Goal: Task Accomplishment & Management: Use online tool/utility

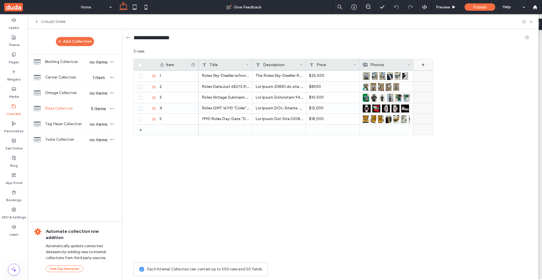
click at [423, 66] on div "+" at bounding box center [424, 64] width 20 height 11
click at [441, 88] on div "Rich Text" at bounding box center [444, 88] width 55 height 6
click at [440, 115] on div "Image" at bounding box center [447, 118] width 64 height 10
click at [469, 107] on form "******* Image Save ******" at bounding box center [446, 86] width 73 height 53
click at [470, 104] on button "Save" at bounding box center [468, 103] width 20 height 7
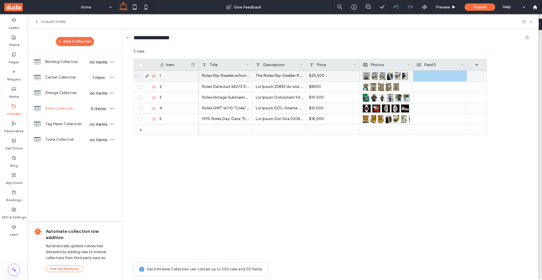
click at [445, 77] on div at bounding box center [440, 76] width 47 height 11
click at [433, 76] on div at bounding box center [440, 76] width 47 height 10
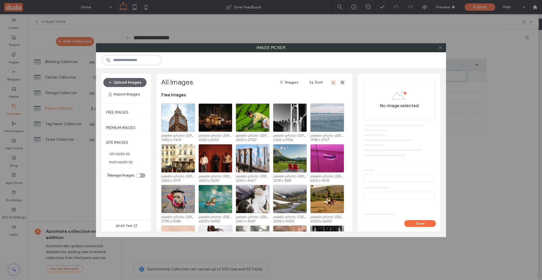
click at [442, 47] on icon at bounding box center [440, 47] width 4 height 4
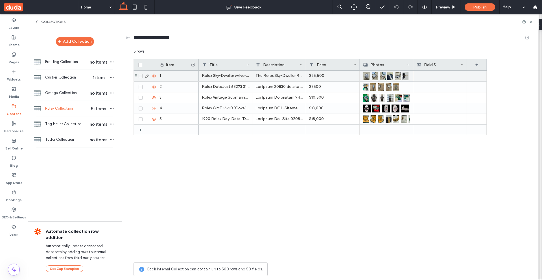
click at [367, 77] on img at bounding box center [366, 76] width 7 height 8
click at [368, 77] on img at bounding box center [366, 76] width 7 height 8
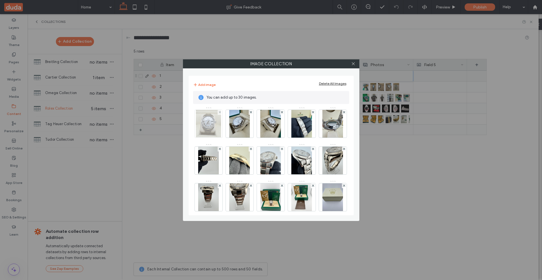
click at [206, 125] on img at bounding box center [208, 124] width 25 height 28
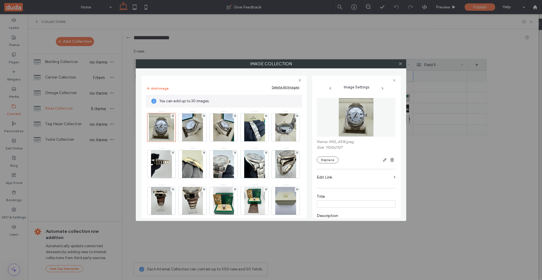
click at [340, 143] on label "Name: IMG_4518.jpeg" at bounding box center [356, 143] width 79 height 6
click at [383, 159] on icon "button" at bounding box center [385, 160] width 5 height 5
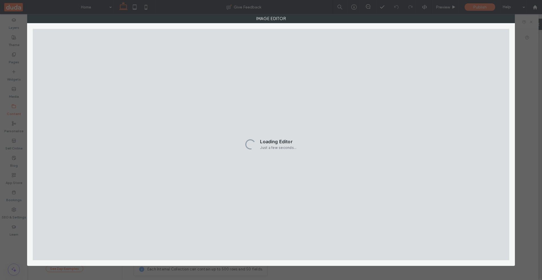
click at [521, 35] on div "Image Editor" at bounding box center [271, 140] width 542 height 280
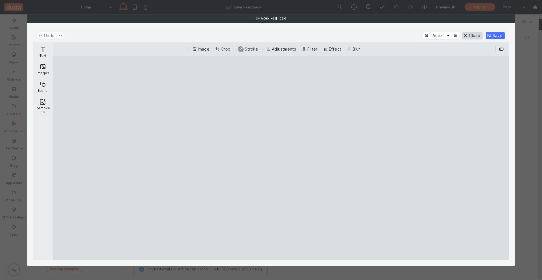
click at [480, 34] on button "Close" at bounding box center [472, 35] width 20 height 7
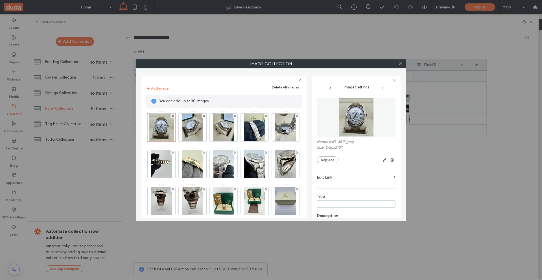
drag, startPoint x: 403, startPoint y: 62, endPoint x: 403, endPoint y: 65, distance: 3.7
click at [403, 61] on div at bounding box center [400, 64] width 8 height 8
click at [401, 62] on icon at bounding box center [401, 64] width 4 height 4
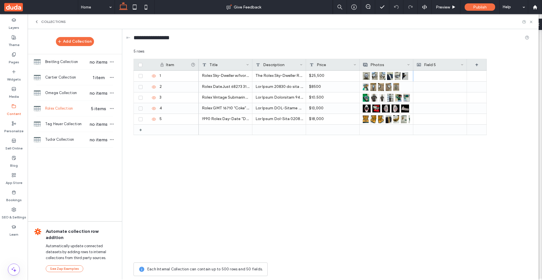
click at [428, 66] on div "Field 5" at bounding box center [439, 64] width 44 height 11
drag, startPoint x: 472, startPoint y: 103, endPoint x: 452, endPoint y: 90, distance: 23.4
click at [472, 103] on button "Save" at bounding box center [472, 103] width 20 height 7
click at [440, 76] on div at bounding box center [440, 76] width 47 height 11
click at [440, 76] on div at bounding box center [440, 76] width 47 height 10
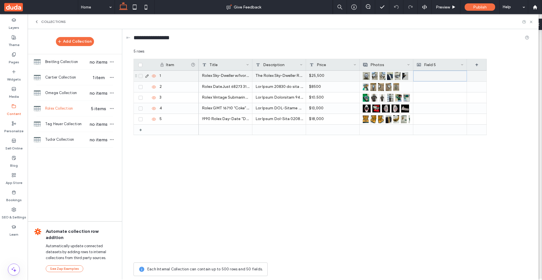
click at [440, 76] on div at bounding box center [440, 76] width 47 height 10
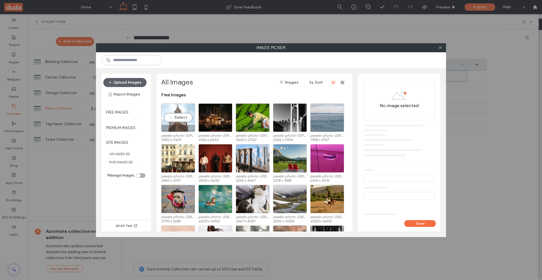
click at [178, 118] on div "Select" at bounding box center [178, 117] width 34 height 29
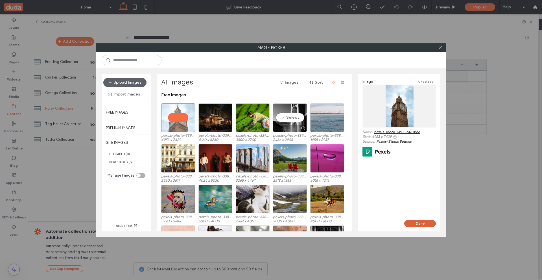
click at [427, 225] on button "Done" at bounding box center [420, 223] width 32 height 7
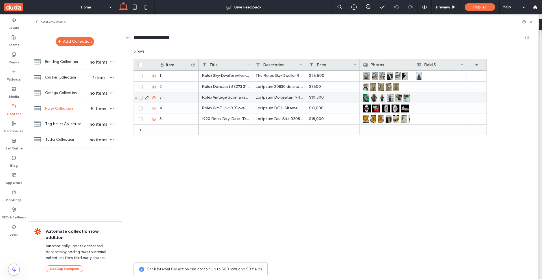
click at [440, 90] on div at bounding box center [440, 87] width 47 height 10
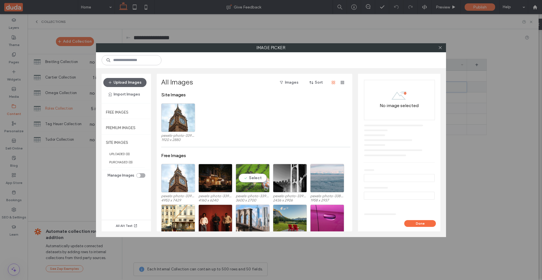
click at [254, 179] on div "Select" at bounding box center [253, 178] width 34 height 29
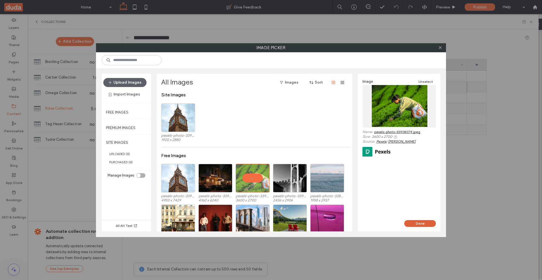
click at [419, 223] on button "Done" at bounding box center [420, 223] width 32 height 7
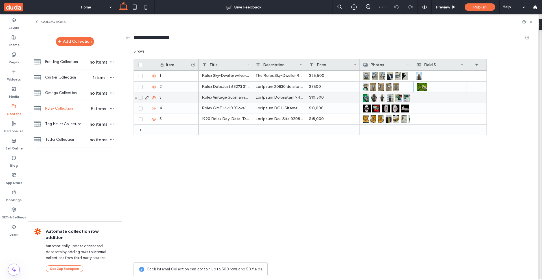
click at [434, 97] on div at bounding box center [440, 97] width 47 height 10
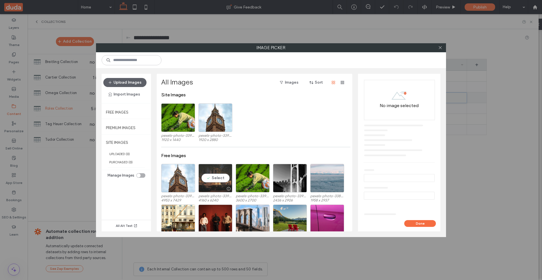
click at [216, 176] on div "Select" at bounding box center [216, 178] width 34 height 29
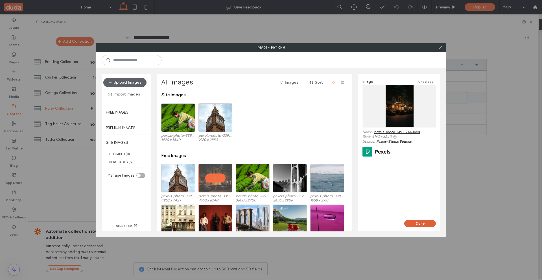
click at [421, 225] on button "Done" at bounding box center [420, 223] width 32 height 7
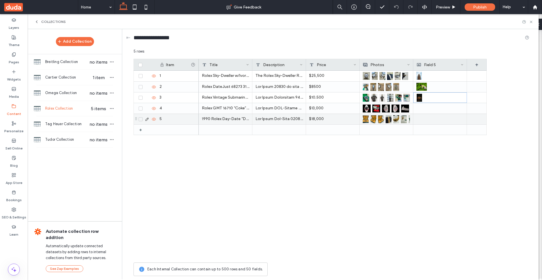
click at [443, 105] on div at bounding box center [440, 108] width 47 height 10
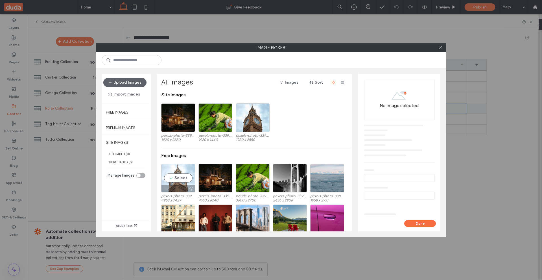
click at [177, 176] on div "Select" at bounding box center [178, 178] width 34 height 29
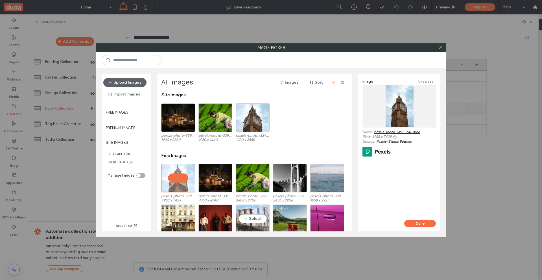
click at [241, 215] on div "Select" at bounding box center [253, 218] width 34 height 29
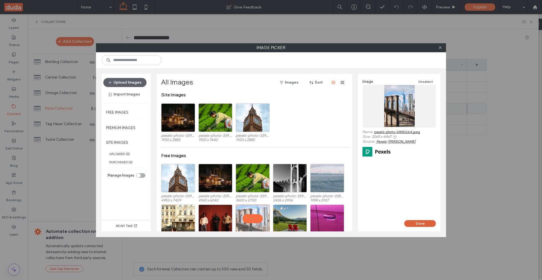
click at [417, 225] on button "Done" at bounding box center [420, 223] width 32 height 7
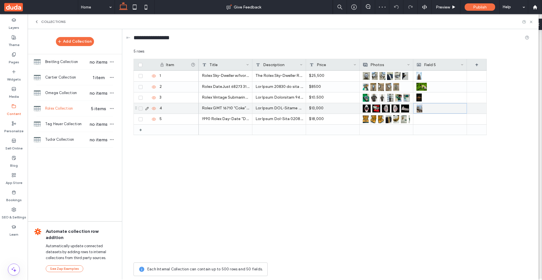
click at [436, 119] on div at bounding box center [440, 119] width 47 height 10
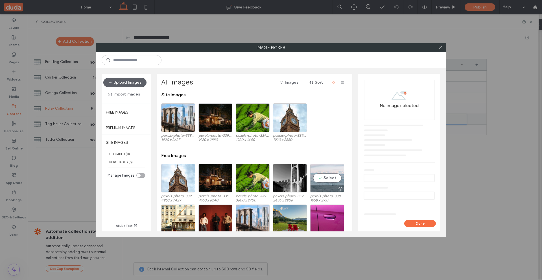
click at [327, 180] on div "Select" at bounding box center [327, 178] width 34 height 29
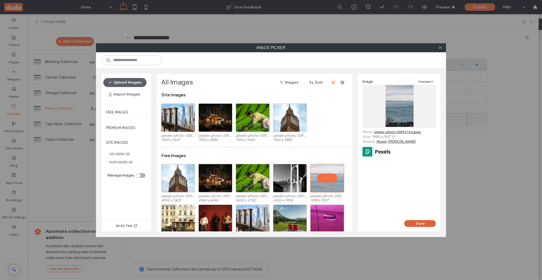
click at [417, 225] on button "Done" at bounding box center [420, 223] width 32 height 7
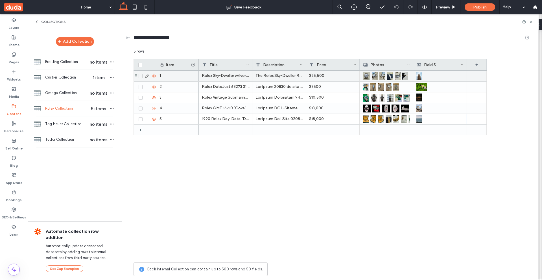
click at [393, 66] on div "Photos" at bounding box center [385, 64] width 44 height 11
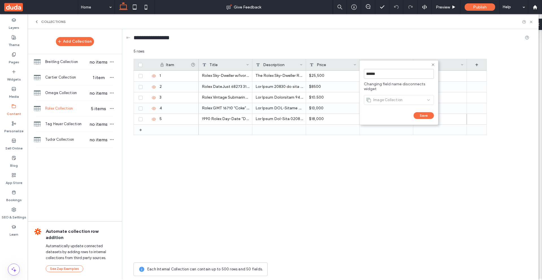
click at [375, 98] on div "Image Collection" at bounding box center [399, 100] width 70 height 14
drag, startPoint x: 375, startPoint y: 98, endPoint x: 414, endPoint y: 99, distance: 38.7
click at [414, 99] on div "Image Collection" at bounding box center [399, 100] width 70 height 14
click at [432, 65] on icon at bounding box center [433, 64] width 5 height 5
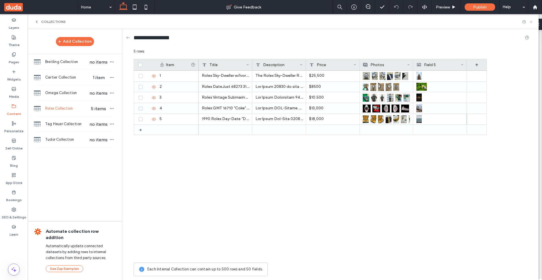
click at [531, 22] on icon at bounding box center [531, 22] width 4 height 4
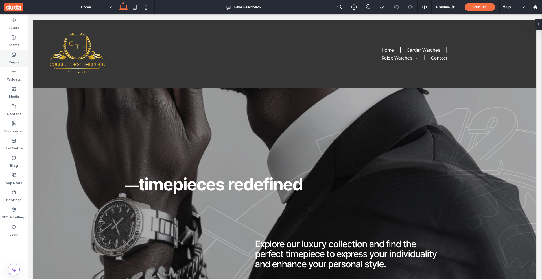
click at [15, 54] on use at bounding box center [13, 55] width 3 height 4
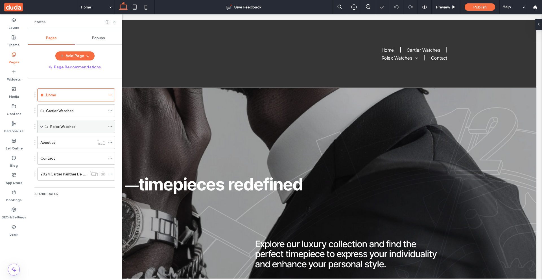
click at [42, 127] on span at bounding box center [41, 126] width 3 height 3
click at [110, 139] on icon at bounding box center [110, 140] width 4 height 4
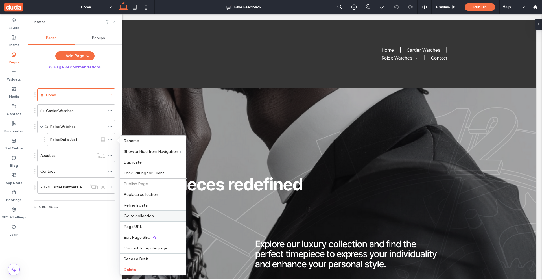
click at [154, 216] on label "Go to collection" at bounding box center [153, 216] width 59 height 5
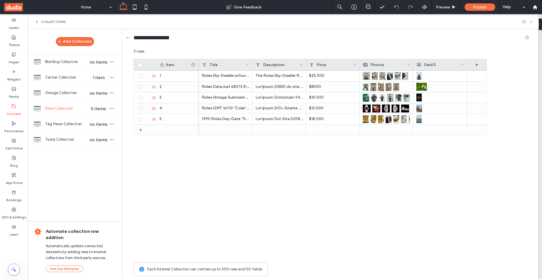
click at [531, 20] on icon at bounding box center [531, 22] width 4 height 4
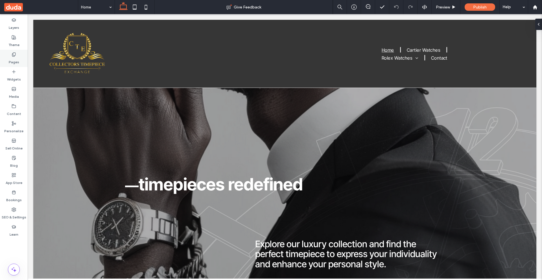
click at [12, 55] on use at bounding box center [13, 55] width 3 height 4
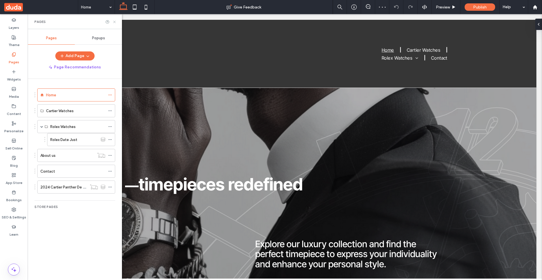
drag, startPoint x: 115, startPoint y: 22, endPoint x: 100, endPoint y: 36, distance: 20.4
click at [115, 22] on use at bounding box center [114, 22] width 2 height 2
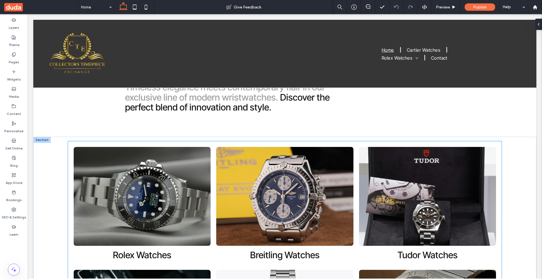
scroll to position [254, 0]
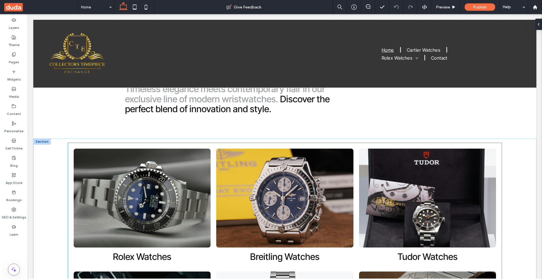
click at [202, 187] on link at bounding box center [141, 198] width 145 height 105
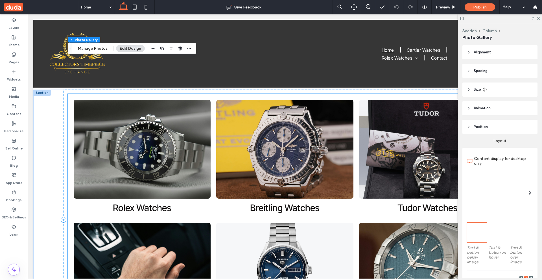
scroll to position [282, 0]
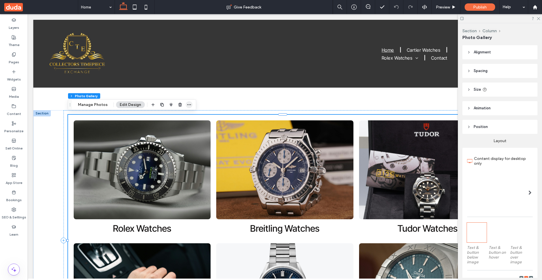
click at [190, 105] on icon "button" at bounding box center [189, 105] width 5 height 5
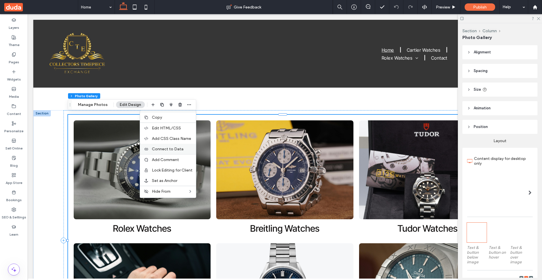
click at [175, 149] on span "Connect to Data" at bounding box center [168, 149] width 32 height 5
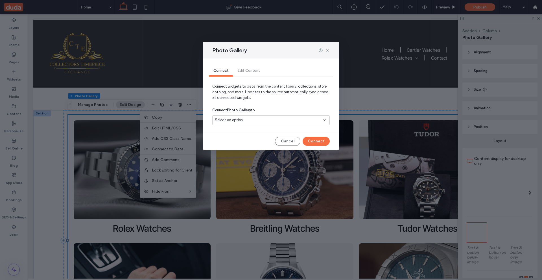
click at [267, 118] on div "Select an option" at bounding box center [268, 120] width 106 height 6
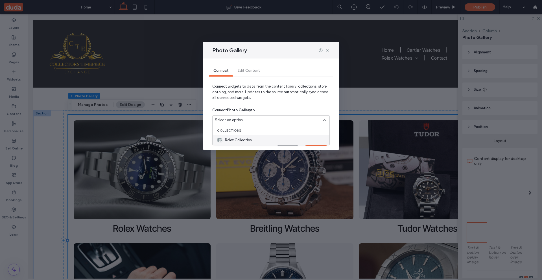
click at [245, 140] on span "Rolex Collection" at bounding box center [238, 140] width 27 height 6
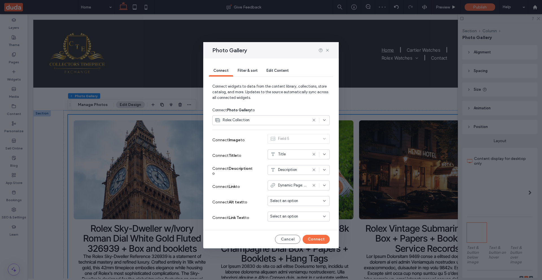
drag, startPoint x: 251, startPoint y: 140, endPoint x: 223, endPoint y: 141, distance: 27.7
click at [218, 140] on label "Connect Image to" at bounding box center [233, 140] width 42 height 10
click at [241, 140] on span "Connect Image to" at bounding box center [228, 140] width 32 height 5
click at [225, 140] on span "Connect Image to" at bounding box center [228, 140] width 32 height 5
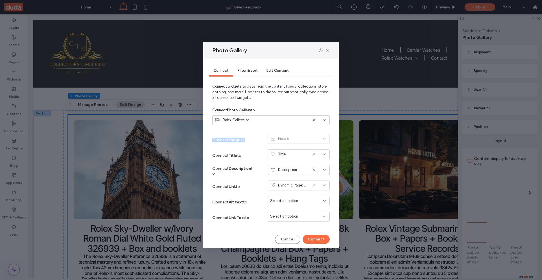
drag, startPoint x: 225, startPoint y: 140, endPoint x: 254, endPoint y: 141, distance: 30.0
click at [254, 141] on label "Connect Image to" at bounding box center [233, 140] width 42 height 10
click at [291, 139] on div "Field 5" at bounding box center [299, 140] width 62 height 12
drag, startPoint x: 291, startPoint y: 139, endPoint x: 276, endPoint y: 138, distance: 14.4
click at [276, 138] on div "Field 5" at bounding box center [299, 140] width 62 height 12
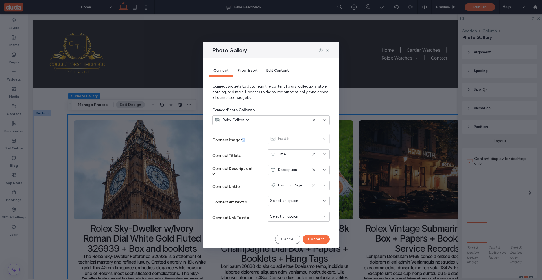
drag, startPoint x: 247, startPoint y: 186, endPoint x: 279, endPoint y: 185, distance: 32.2
click at [213, 186] on label "Connect Link to" at bounding box center [233, 186] width 42 height 10
click at [330, 49] on icon at bounding box center [327, 50] width 5 height 5
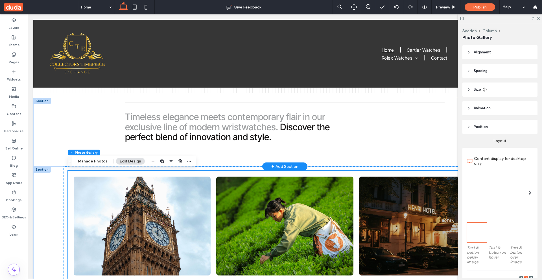
scroll to position [226, 0]
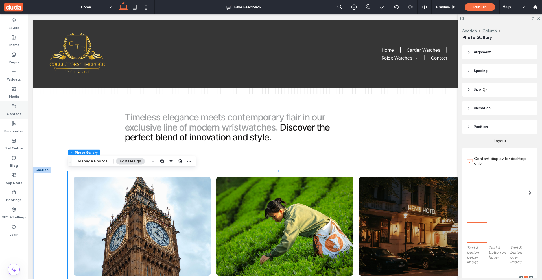
click at [14, 111] on label "Content" at bounding box center [14, 112] width 14 height 8
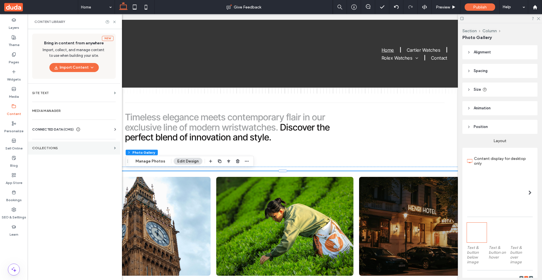
click at [84, 147] on label "Collections" at bounding box center [72, 148] width 80 height 4
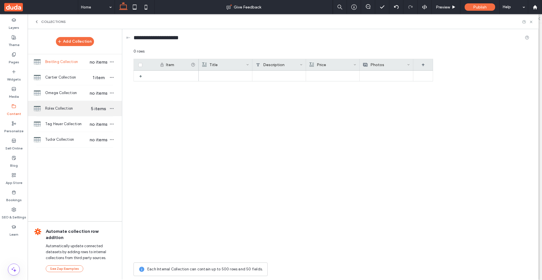
click at [73, 111] on span "Rolex Collection" at bounding box center [66, 109] width 43 height 6
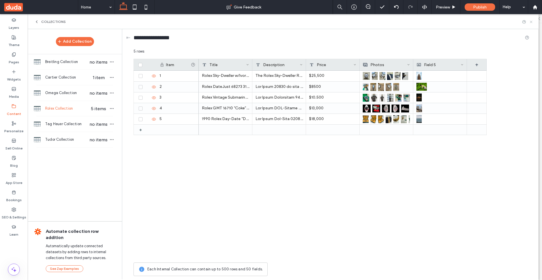
click at [532, 21] on icon at bounding box center [531, 22] width 4 height 4
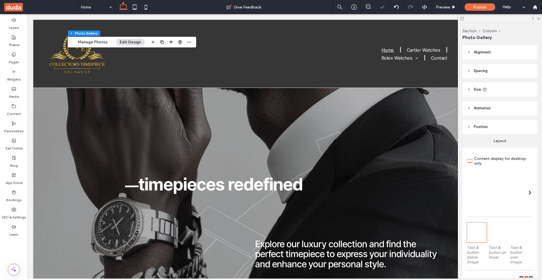
scroll to position [0, 0]
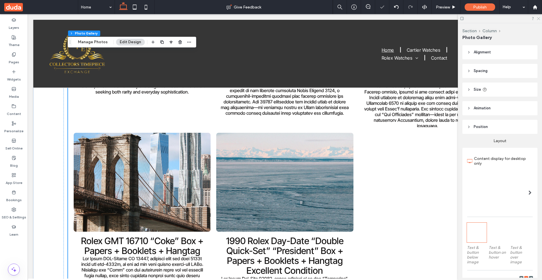
click at [538, 19] on use at bounding box center [538, 18] width 3 height 3
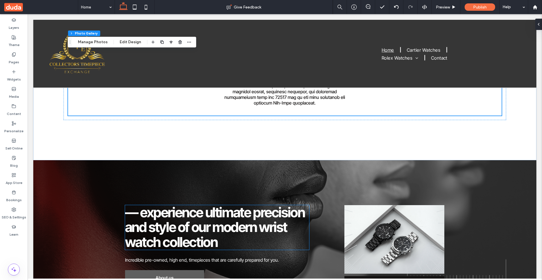
scroll to position [820, 0]
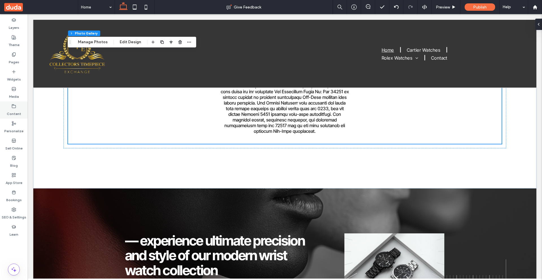
click at [14, 106] on icon at bounding box center [14, 106] width 5 height 5
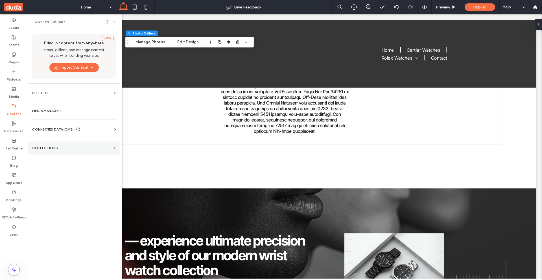
click at [56, 145] on section "Collections" at bounding box center [74, 148] width 93 height 13
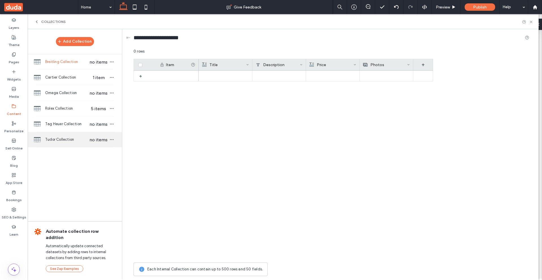
click at [66, 141] on span "Tudor Collection" at bounding box center [66, 140] width 43 height 6
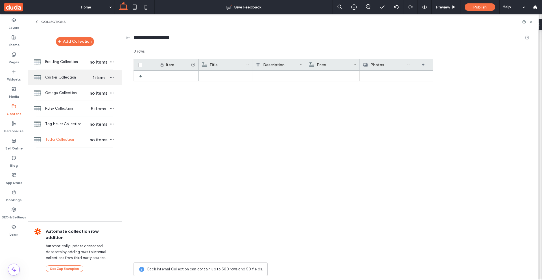
click at [76, 77] on span "Cartier Collection" at bounding box center [66, 78] width 43 height 6
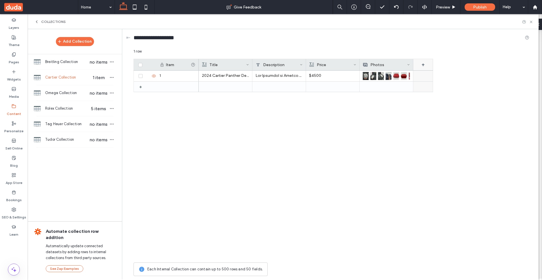
click at [424, 64] on div "+" at bounding box center [424, 64] width 20 height 11
click at [444, 84] on div "Rich Text" at bounding box center [446, 88] width 64 height 10
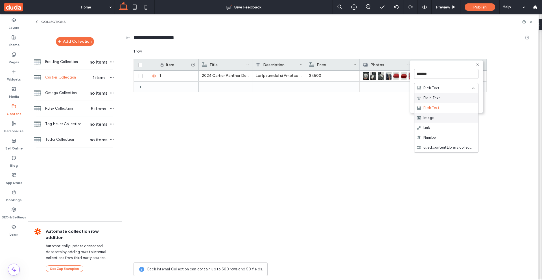
click at [433, 118] on span "Image" at bounding box center [429, 118] width 11 height 6
click at [467, 102] on button "Save" at bounding box center [468, 103] width 20 height 7
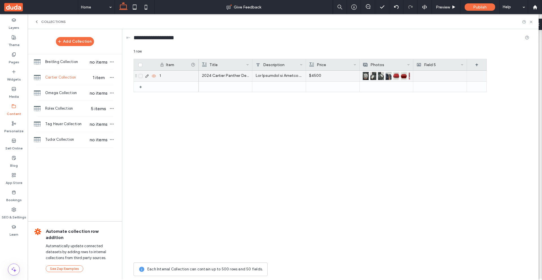
click at [444, 75] on div at bounding box center [440, 76] width 47 height 11
click at [441, 75] on div at bounding box center [440, 76] width 47 height 10
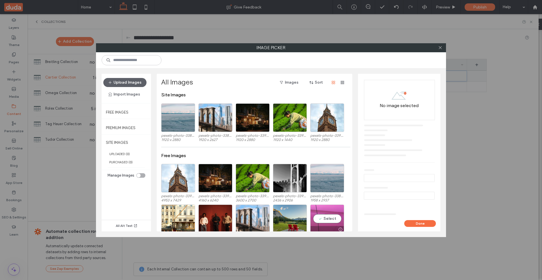
click at [330, 217] on div "Select" at bounding box center [327, 218] width 34 height 29
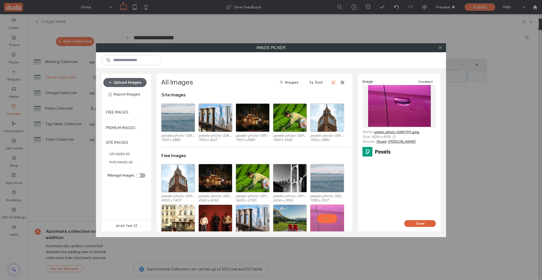
click at [428, 225] on button "Done" at bounding box center [420, 223] width 32 height 7
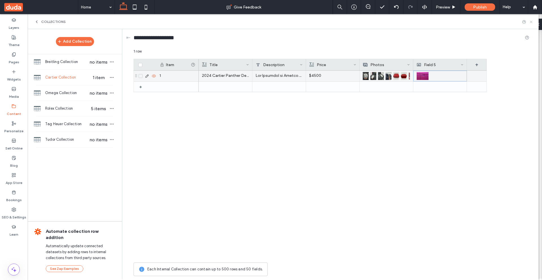
click at [530, 22] on icon at bounding box center [531, 22] width 4 height 4
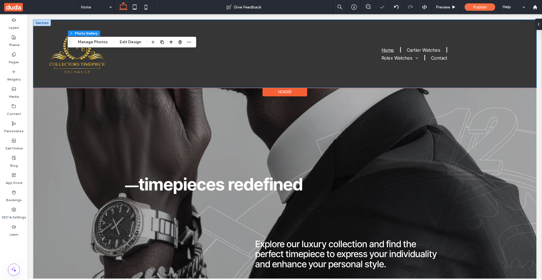
scroll to position [0, 0]
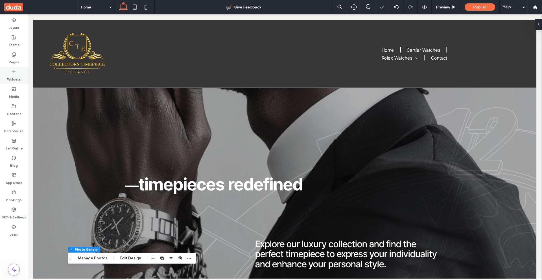
drag, startPoint x: 12, startPoint y: 71, endPoint x: 13, endPoint y: 64, distance: 6.6
click at [12, 71] on icon at bounding box center [14, 71] width 5 height 5
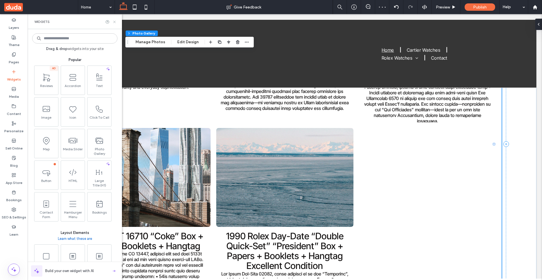
click at [113, 22] on icon at bounding box center [114, 22] width 4 height 4
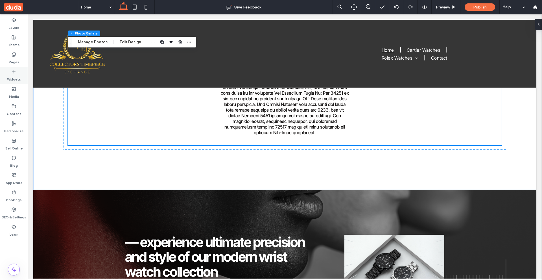
click at [9, 71] on div "Widgets" at bounding box center [14, 75] width 28 height 17
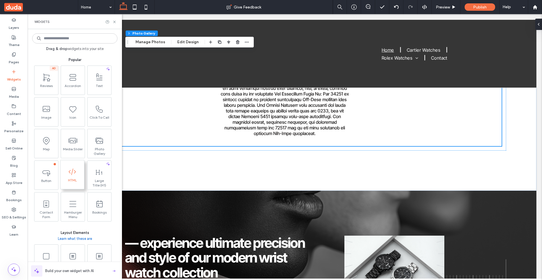
scroll to position [819, 0]
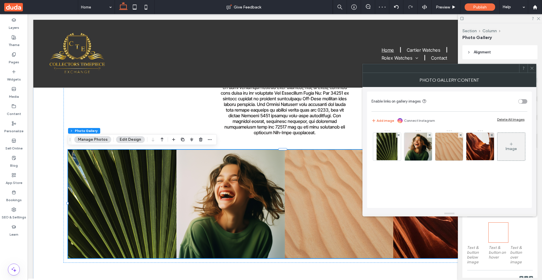
click at [532, 68] on icon at bounding box center [532, 68] width 4 height 4
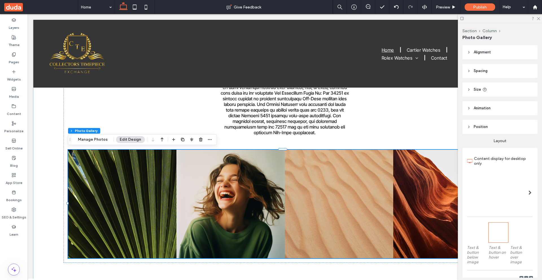
click at [204, 138] on div at bounding box center [191, 139] width 43 height 10
click at [208, 138] on icon "button" at bounding box center [210, 139] width 5 height 5
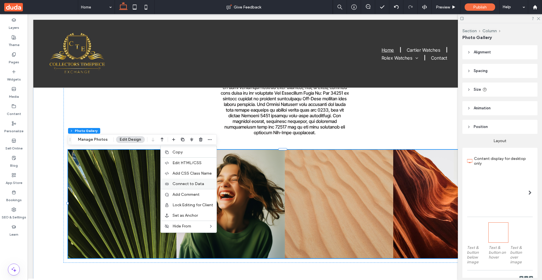
click at [203, 185] on label "Connect to Data" at bounding box center [193, 183] width 41 height 5
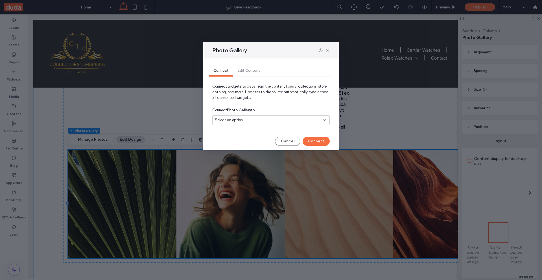
click at [282, 121] on div "Select an option" at bounding box center [268, 120] width 106 height 6
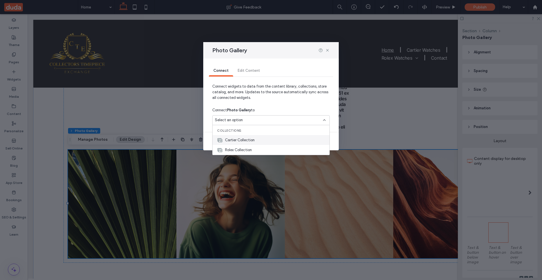
click at [244, 139] on span "Cartier Collection" at bounding box center [240, 140] width 30 height 6
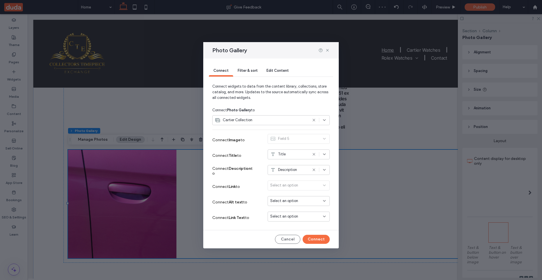
drag, startPoint x: 230, startPoint y: 186, endPoint x: 235, endPoint y: 188, distance: 5.5
click at [213, 186] on label "Connect Link to" at bounding box center [233, 186] width 42 height 10
click at [235, 187] on strong "Link" at bounding box center [232, 186] width 7 height 5
click at [322, 238] on button "Connect" at bounding box center [316, 239] width 27 height 9
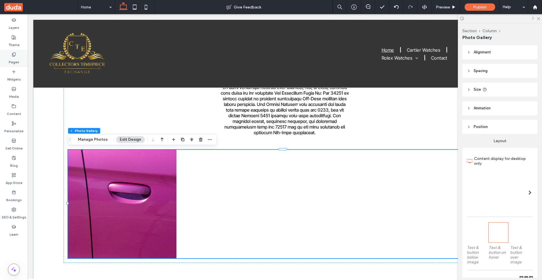
click at [23, 55] on div "Pages" at bounding box center [14, 58] width 28 height 17
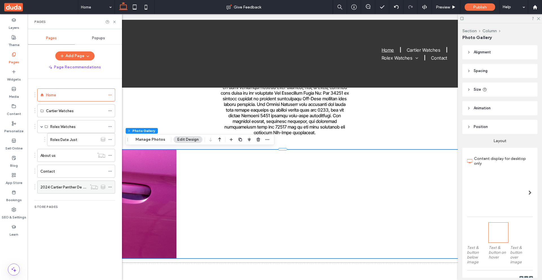
click at [73, 186] on label "2024 Cartier Panther De Cartier 27mm Quarts" at bounding box center [79, 187] width 78 height 10
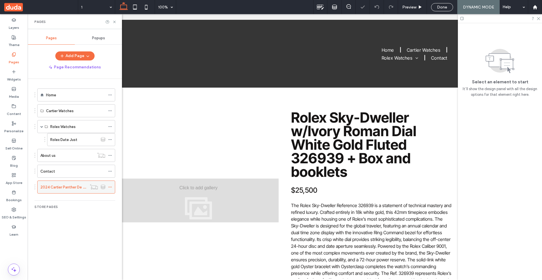
click at [109, 187] on use at bounding box center [109, 187] width 3 height 1
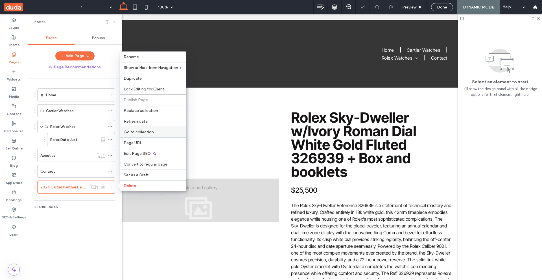
click at [153, 132] on label "Go to collection" at bounding box center [153, 132] width 59 height 5
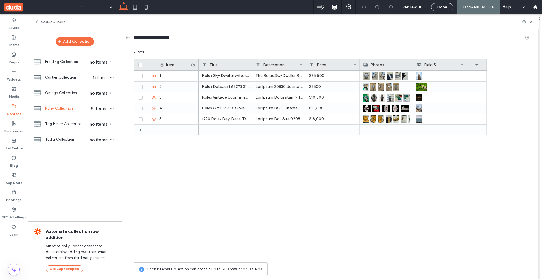
click at [530, 22] on icon at bounding box center [531, 22] width 4 height 4
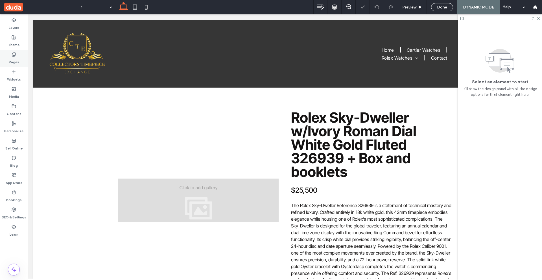
click at [17, 54] on div "Pages" at bounding box center [14, 58] width 28 height 17
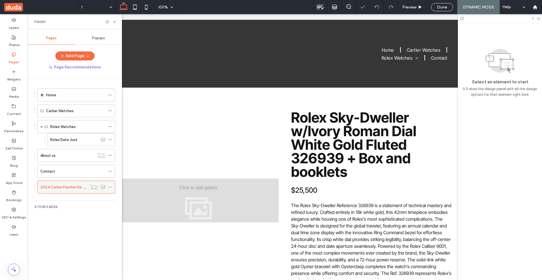
click at [111, 185] on icon at bounding box center [110, 187] width 4 height 4
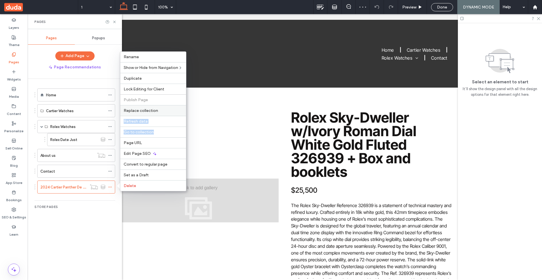
drag, startPoint x: 159, startPoint y: 131, endPoint x: 162, endPoint y: 109, distance: 22.2
click at [162, 109] on div "Rename Show or Hide from Navigation Duplicate Lock Editing for Client Publish P…" at bounding box center [153, 121] width 66 height 140
drag, startPoint x: 162, startPoint y: 109, endPoint x: 325, endPoint y: 76, distance: 166.4
click at [162, 109] on label "Replace collection" at bounding box center [153, 110] width 59 height 5
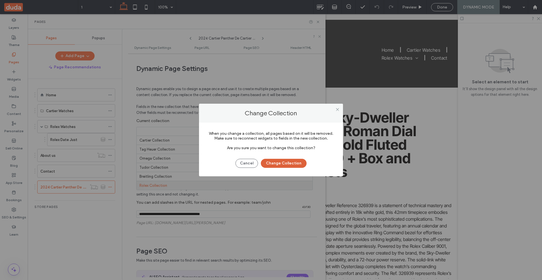
click at [296, 164] on button "Change Collection" at bounding box center [284, 163] width 46 height 9
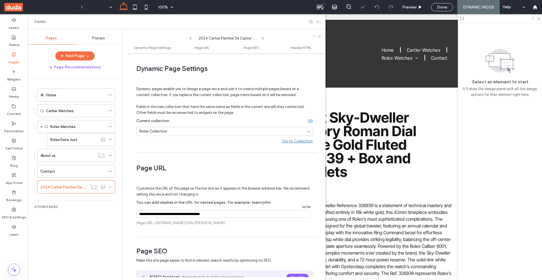
click at [266, 153] on div "**********" at bounding box center [227, 166] width 198 height 221
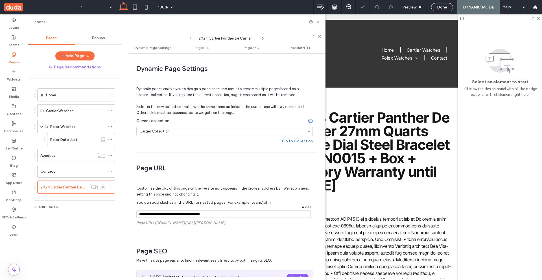
click at [317, 20] on icon at bounding box center [318, 22] width 4 height 4
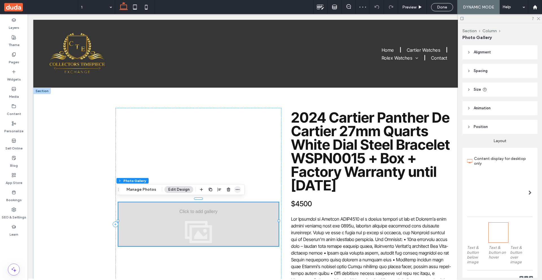
click at [237, 187] on span "button" at bounding box center [237, 189] width 7 height 7
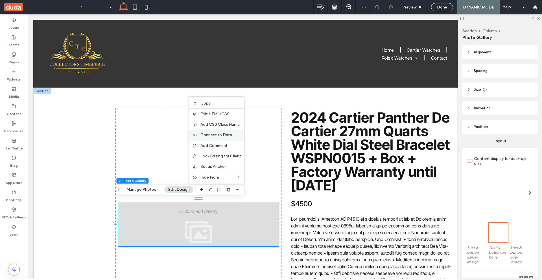
click at [231, 133] on label "Connect to Data" at bounding box center [221, 134] width 41 height 5
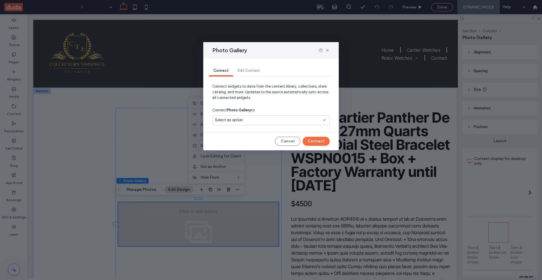
click at [269, 120] on div "Select an option" at bounding box center [268, 120] width 106 height 6
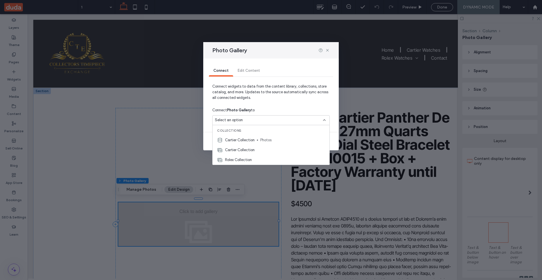
click at [262, 139] on span "Photos" at bounding box center [292, 140] width 65 height 6
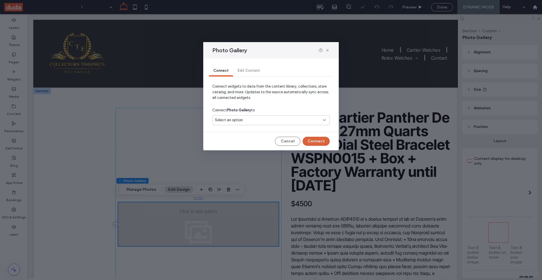
click at [317, 139] on button "Connect" at bounding box center [316, 141] width 27 height 9
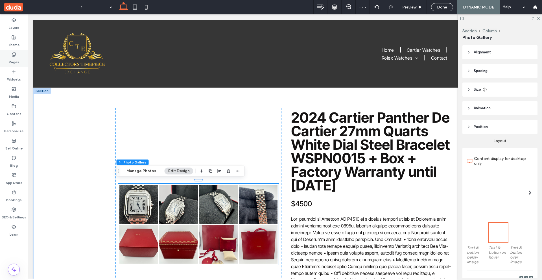
click at [15, 55] on use at bounding box center [13, 55] width 3 height 4
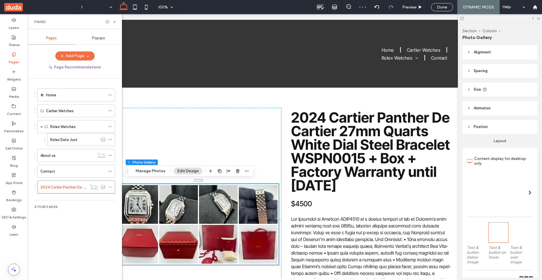
click at [73, 95] on div "Home" at bounding box center [75, 95] width 59 height 6
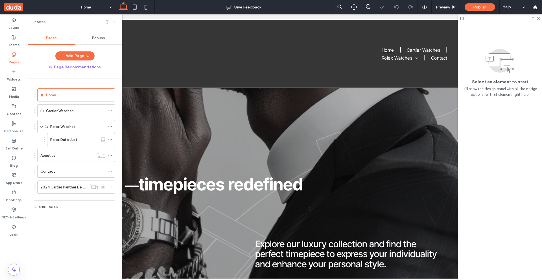
click at [115, 20] on icon at bounding box center [114, 22] width 4 height 4
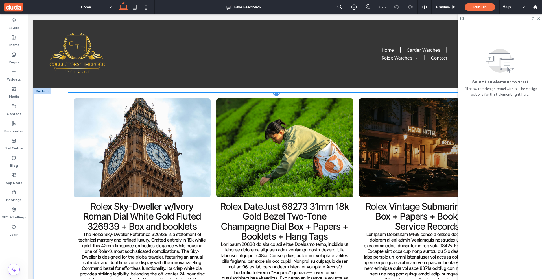
scroll to position [311, 0]
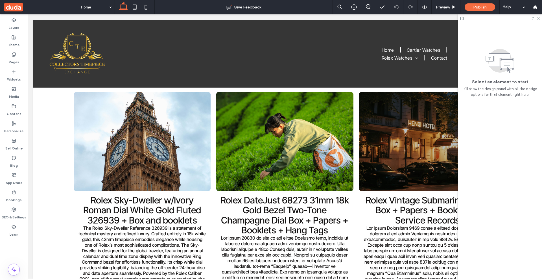
click at [538, 19] on icon at bounding box center [539, 18] width 4 height 4
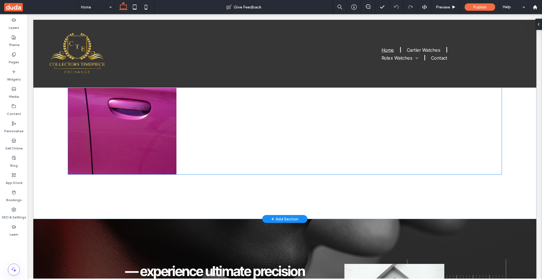
scroll to position [877, 0]
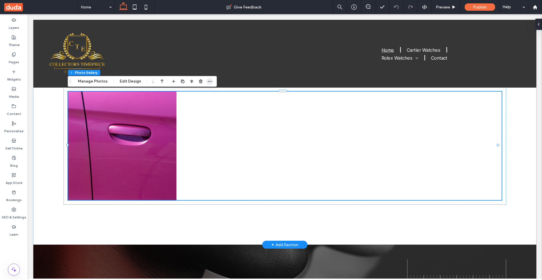
click at [208, 81] on icon "button" at bounding box center [210, 81] width 5 height 5
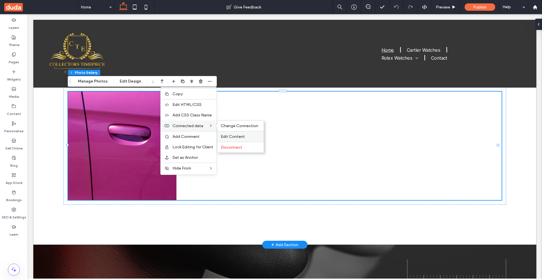
click at [242, 134] on span "Edit Content" at bounding box center [233, 136] width 24 height 5
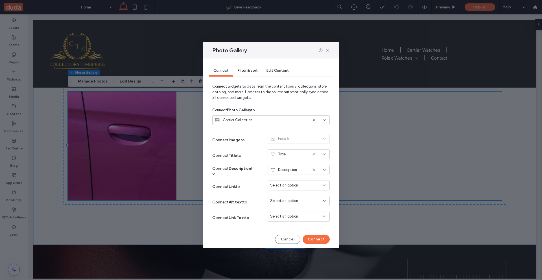
drag, startPoint x: 242, startPoint y: 186, endPoint x: 255, endPoint y: 187, distance: 13.0
click at [215, 187] on label "Connect Link to" at bounding box center [233, 186] width 42 height 10
click at [287, 186] on span "Select an option" at bounding box center [284, 185] width 28 height 6
click at [300, 194] on span "Dynamic Page: 2024 Cartier Panther De Cartier 27mm Quarts" at bounding box center [302, 196] width 45 height 6
drag, startPoint x: 249, startPoint y: 186, endPoint x: 242, endPoint y: 201, distance: 16.4
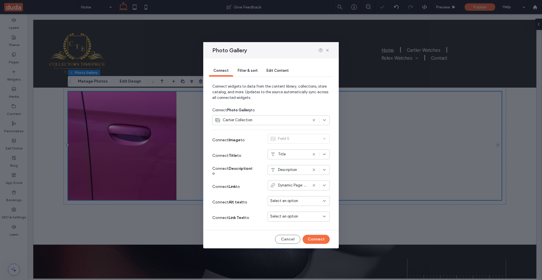
click at [206, 186] on div "Connect Filter & sort Edit Content Connect widgets to data from the content lib…" at bounding box center [271, 153] width 136 height 190
click at [315, 237] on button "Connect" at bounding box center [316, 239] width 27 height 9
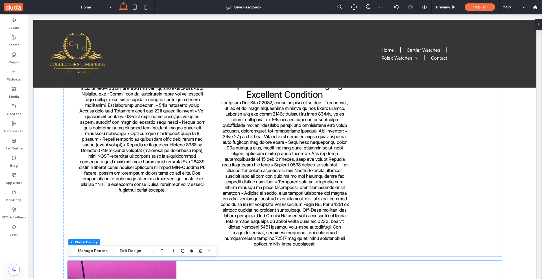
scroll to position [821, 0]
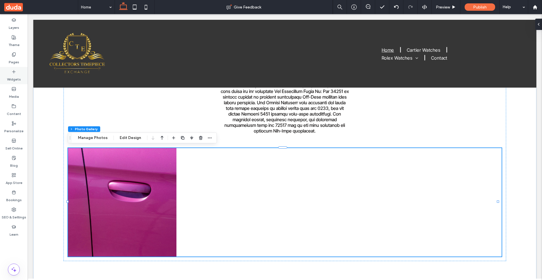
click at [21, 74] on div "Widgets" at bounding box center [14, 75] width 28 height 17
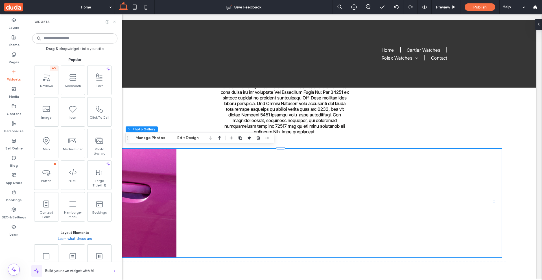
click at [81, 34] on input at bounding box center [74, 38] width 85 height 10
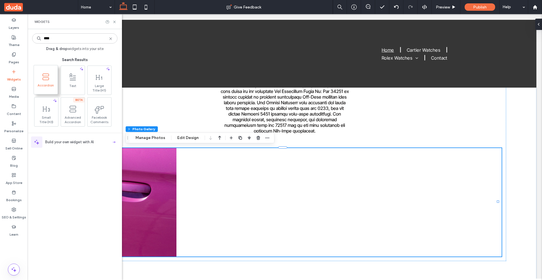
type input "****"
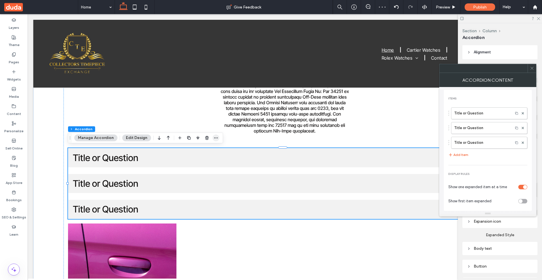
click at [214, 137] on icon "button" at bounding box center [216, 138] width 5 height 5
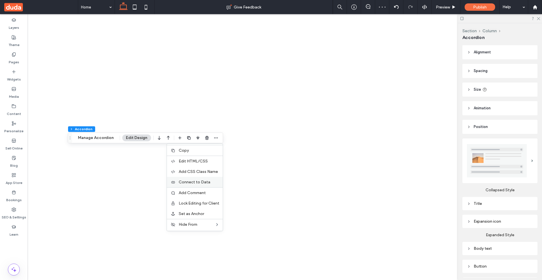
click at [199, 182] on span "Connect to Data" at bounding box center [195, 182] width 32 height 5
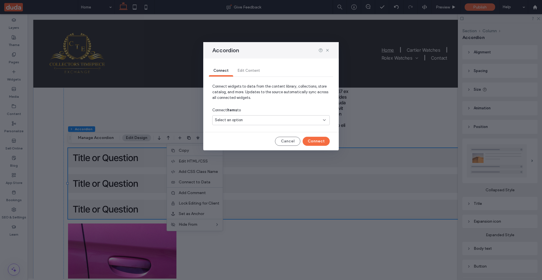
click at [264, 121] on div "Select an option" at bounding box center [268, 120] width 106 height 6
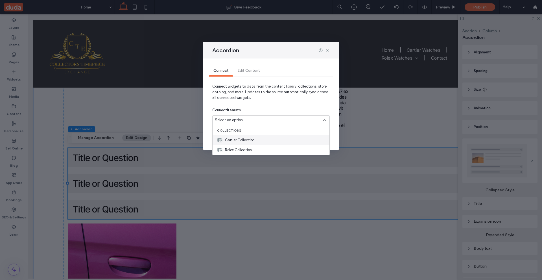
click at [232, 139] on span "Cartier Collection" at bounding box center [240, 140] width 30 height 6
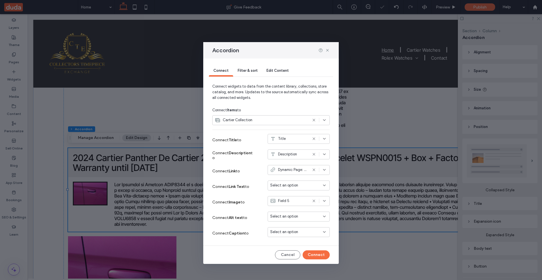
click at [319, 143] on div "Title" at bounding box center [299, 140] width 62 height 12
drag, startPoint x: 242, startPoint y: 169, endPoint x: 209, endPoint y: 169, distance: 32.2
click at [209, 169] on div "Connect Filter & sort Edit Content Connect widgets to data from the content lib…" at bounding box center [271, 160] width 136 height 205
click at [219, 169] on span "Connect Link to" at bounding box center [226, 171] width 28 height 5
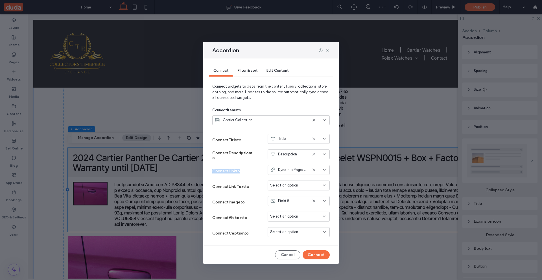
click at [219, 169] on span "Connect Link to" at bounding box center [226, 171] width 28 height 5
click at [263, 169] on div "Connect Link to Dynamic Page: 2024 Cartier Panther De Cartier 27mm Quarts" at bounding box center [271, 171] width 118 height 16
click at [326, 50] on icon at bounding box center [327, 50] width 5 height 5
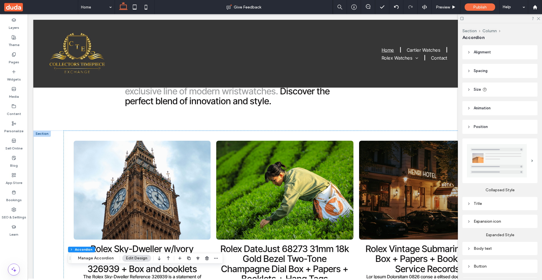
scroll to position [256, 0]
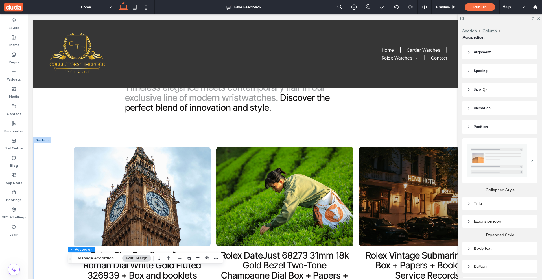
drag, startPoint x: 538, startPoint y: 17, endPoint x: 519, endPoint y: 30, distance: 22.6
click at [538, 17] on icon at bounding box center [539, 18] width 4 height 4
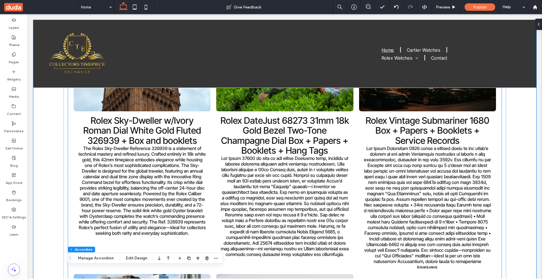
scroll to position [397, 0]
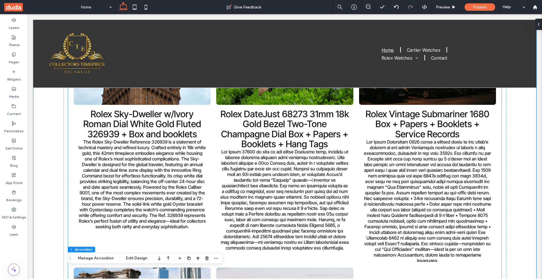
click at [289, 145] on h3 "Rolex DateJust 68273 31mm 18k Gold Bezel Two-Tone Champagne Dial Box + Papers +…" at bounding box center [285, 129] width 129 height 40
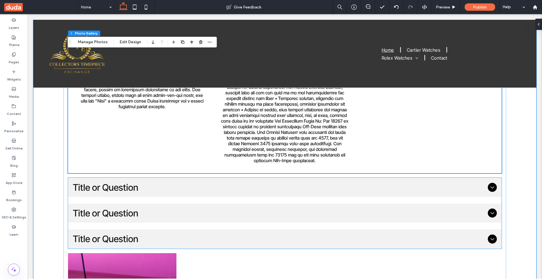
scroll to position [792, 0]
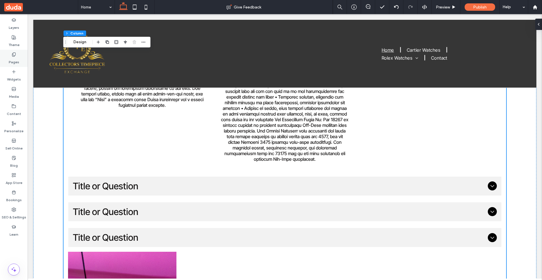
click at [12, 56] on icon at bounding box center [14, 54] width 5 height 5
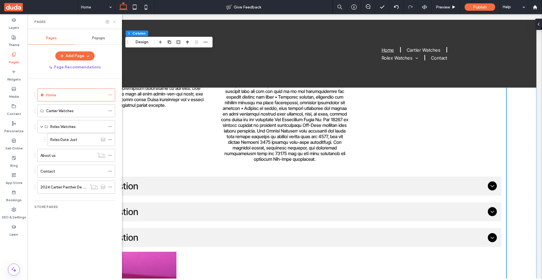
drag, startPoint x: 114, startPoint y: 22, endPoint x: 182, endPoint y: 134, distance: 130.8
click at [114, 22] on icon at bounding box center [114, 22] width 4 height 4
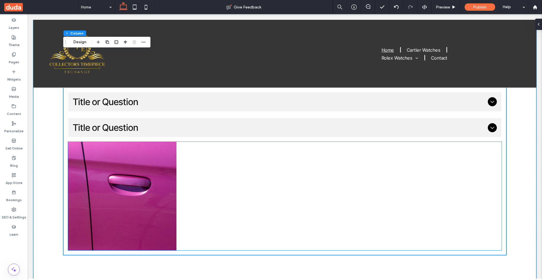
scroll to position [962, 0]
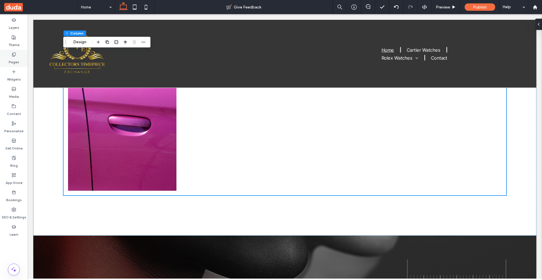
drag, startPoint x: 5, startPoint y: 73, endPoint x: 20, endPoint y: 60, distance: 20.2
click at [5, 73] on div "Widgets" at bounding box center [14, 75] width 28 height 17
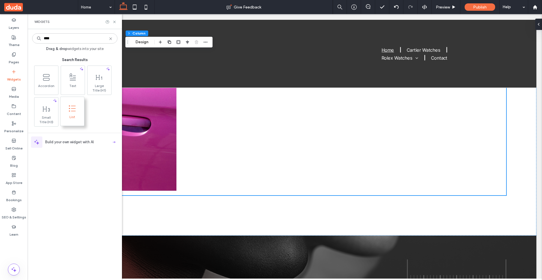
type input "****"
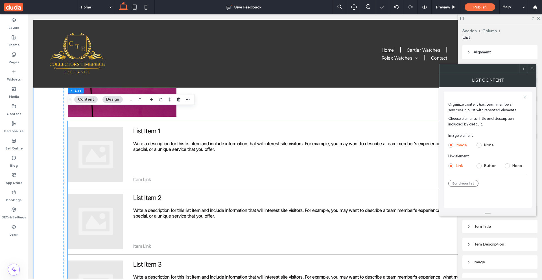
scroll to position [1047, 0]
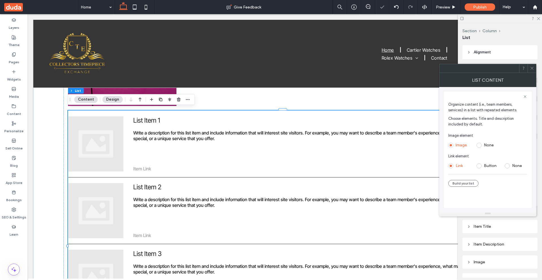
click at [533, 69] on icon at bounding box center [532, 68] width 4 height 4
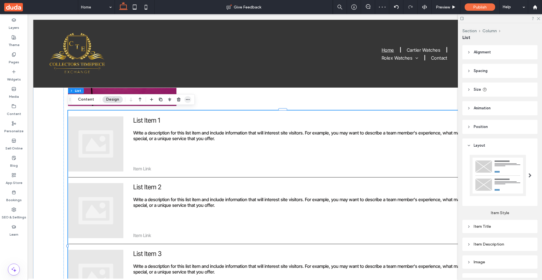
click at [189, 99] on icon "button" at bounding box center [188, 99] width 5 height 5
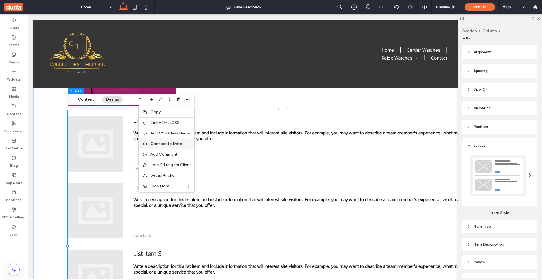
click at [180, 145] on span "Connect to Data" at bounding box center [167, 143] width 32 height 5
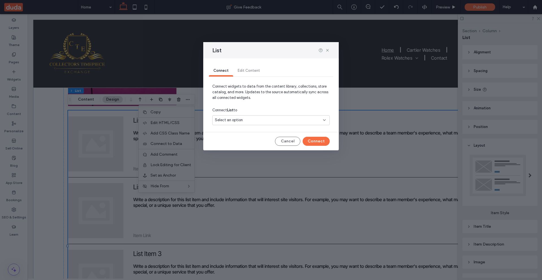
click at [255, 117] on div "Select an option" at bounding box center [268, 120] width 106 height 6
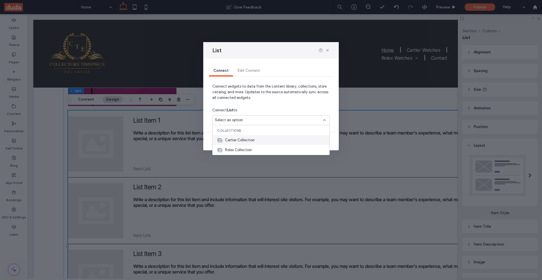
click at [258, 141] on div "Cartier Collection" at bounding box center [271, 140] width 117 height 10
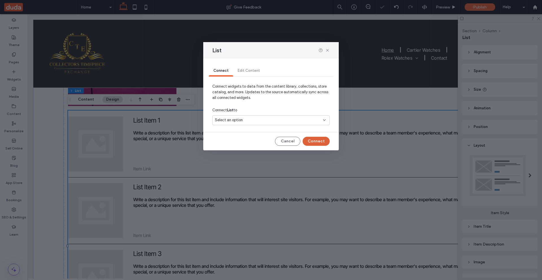
click at [324, 140] on button "Connect" at bounding box center [316, 141] width 27 height 9
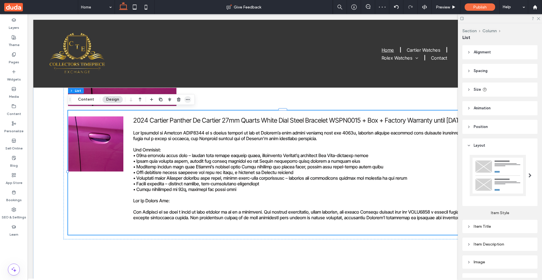
click at [187, 100] on icon "button" at bounding box center [188, 99] width 5 height 5
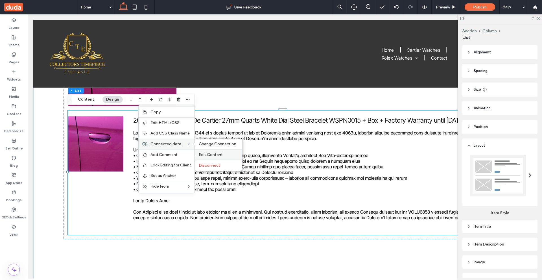
click at [221, 154] on span "Edit Content" at bounding box center [211, 154] width 24 height 5
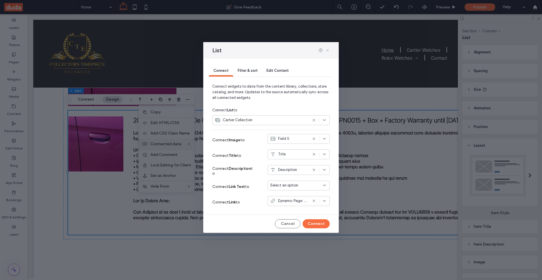
click at [327, 49] on icon at bounding box center [327, 50] width 5 height 5
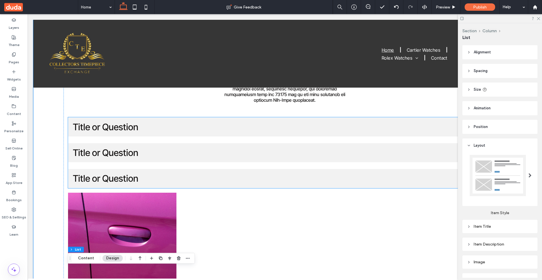
scroll to position [849, 0]
